Goal: Navigation & Orientation: Go to known website

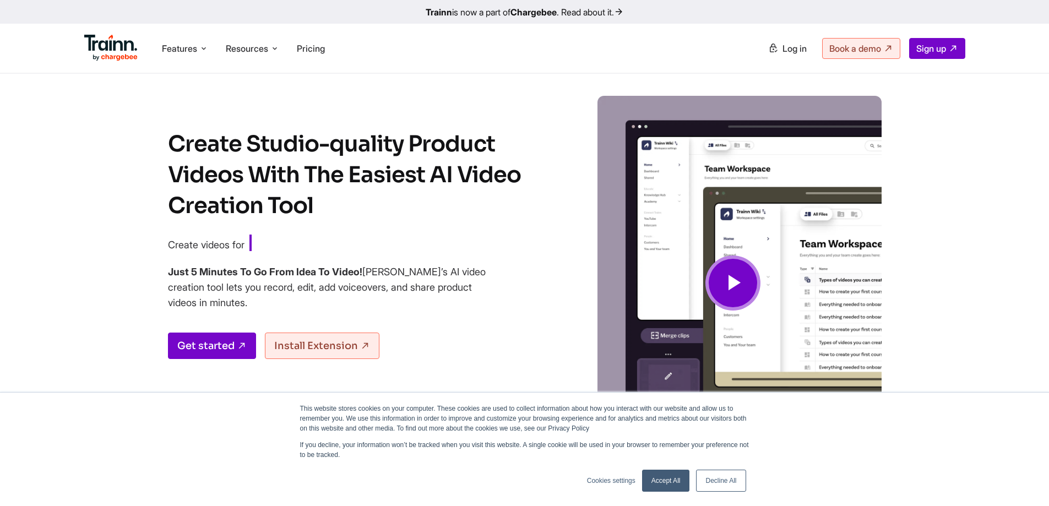
click at [113, 47] on img at bounding box center [111, 48] width 54 height 26
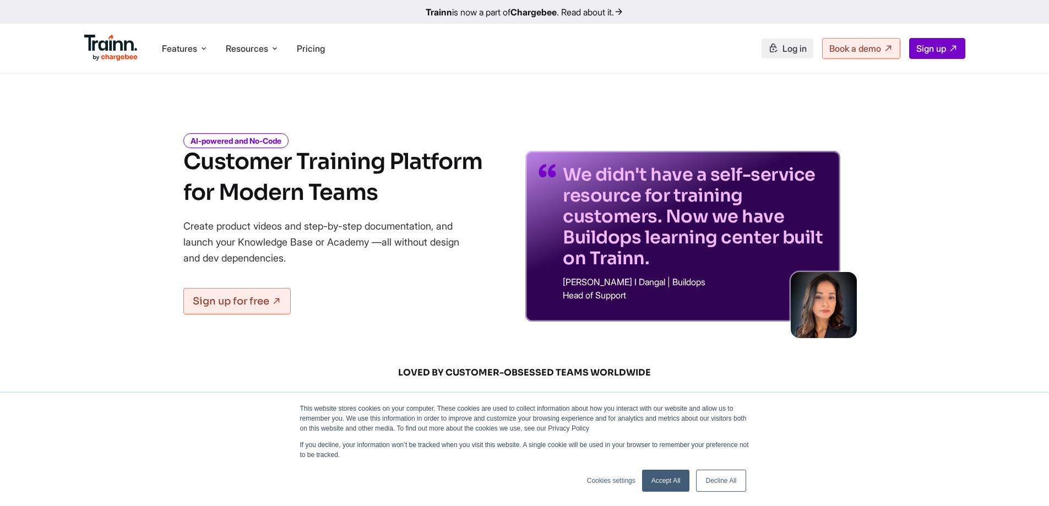
click at [785, 44] on span "Log in" at bounding box center [795, 48] width 24 height 11
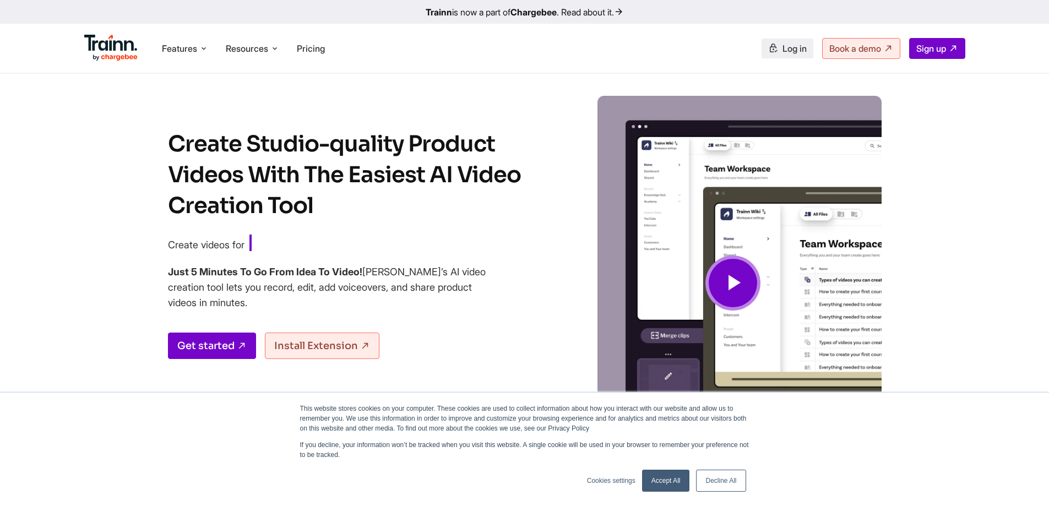
click at [791, 51] on span "Log in" at bounding box center [795, 48] width 24 height 11
